Goal: Find specific page/section: Find specific page/section

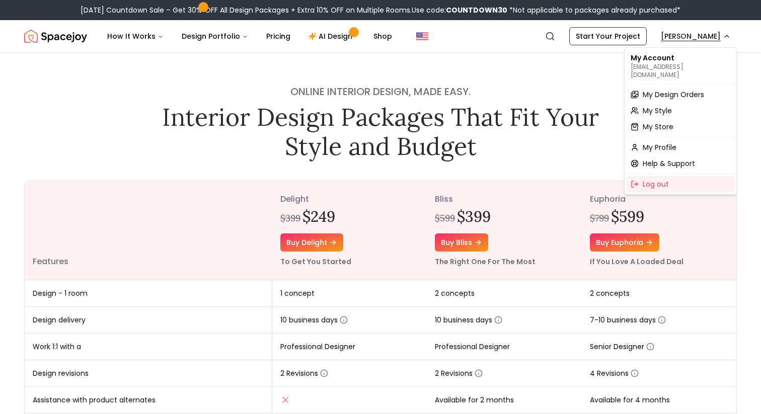
click at [663, 90] on span "My Design Orders" at bounding box center [672, 95] width 61 height 10
